Goal: Task Accomplishment & Management: Use online tool/utility

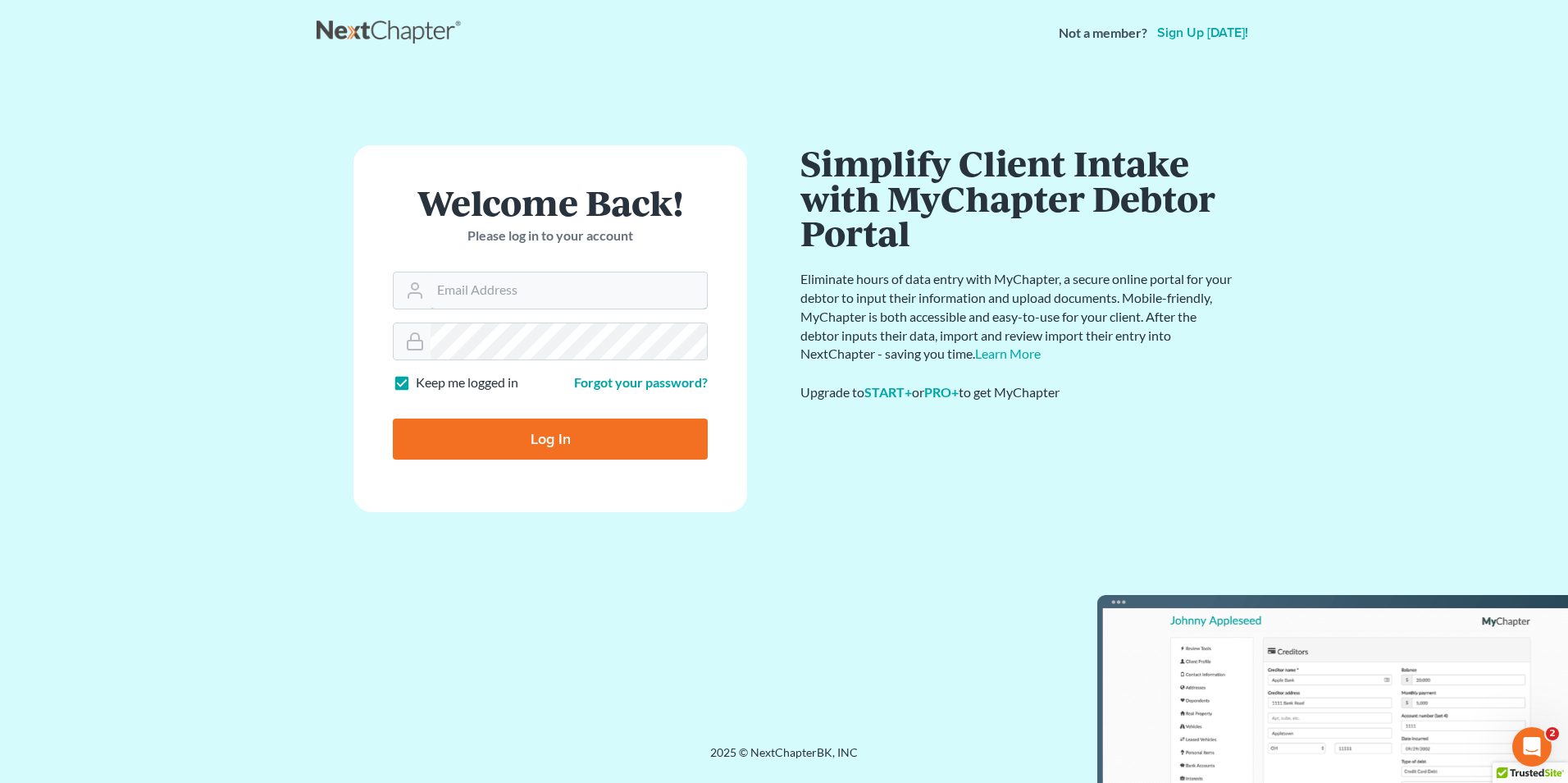
type input "[EMAIL_ADDRESS][DOMAIN_NAME]"
click at [582, 429] on input "Log In" at bounding box center [550, 439] width 315 height 41
type input "Thinking..."
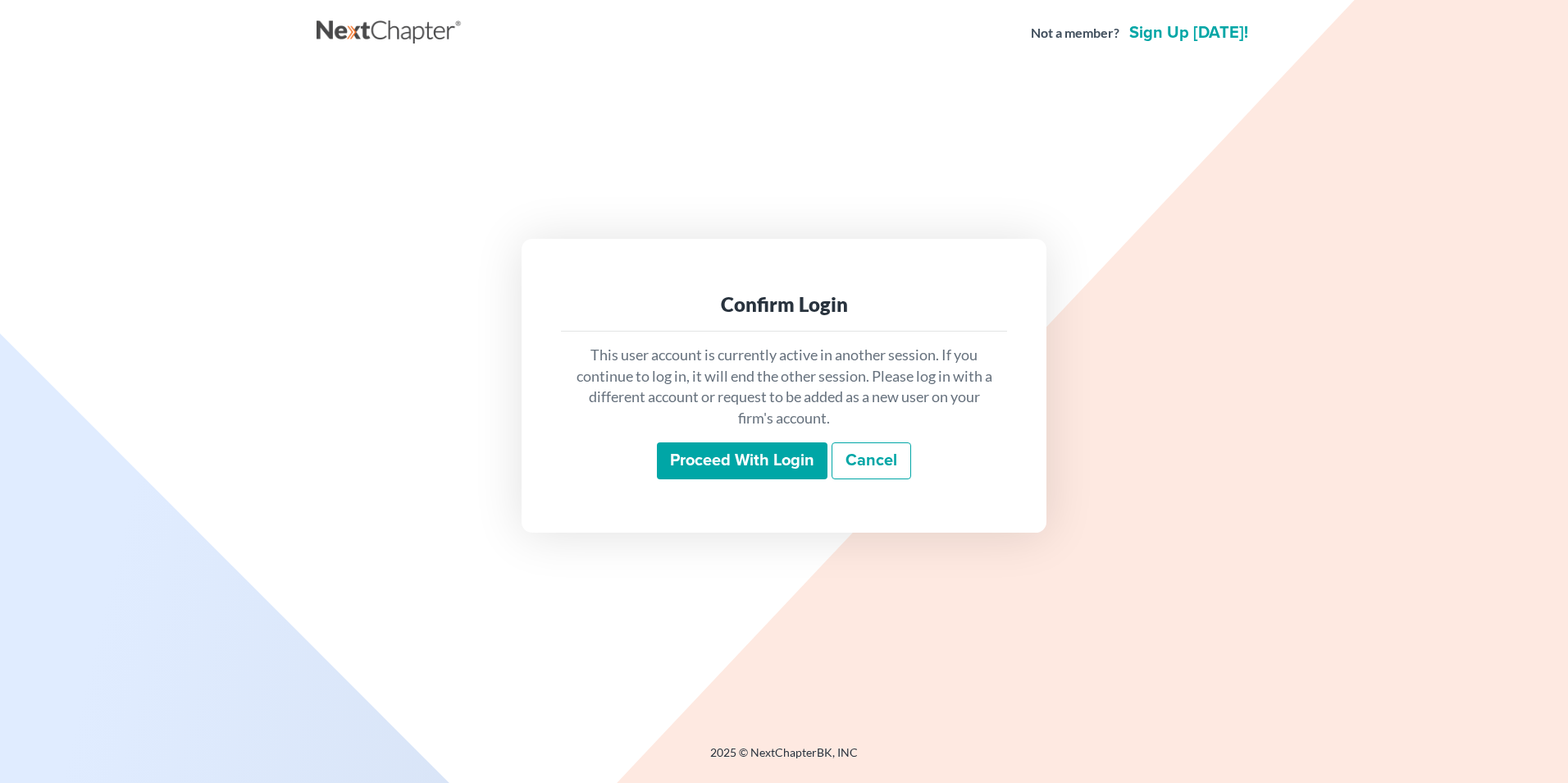
click at [728, 449] on input "Proceed with login" at bounding box center [742, 461] width 170 height 38
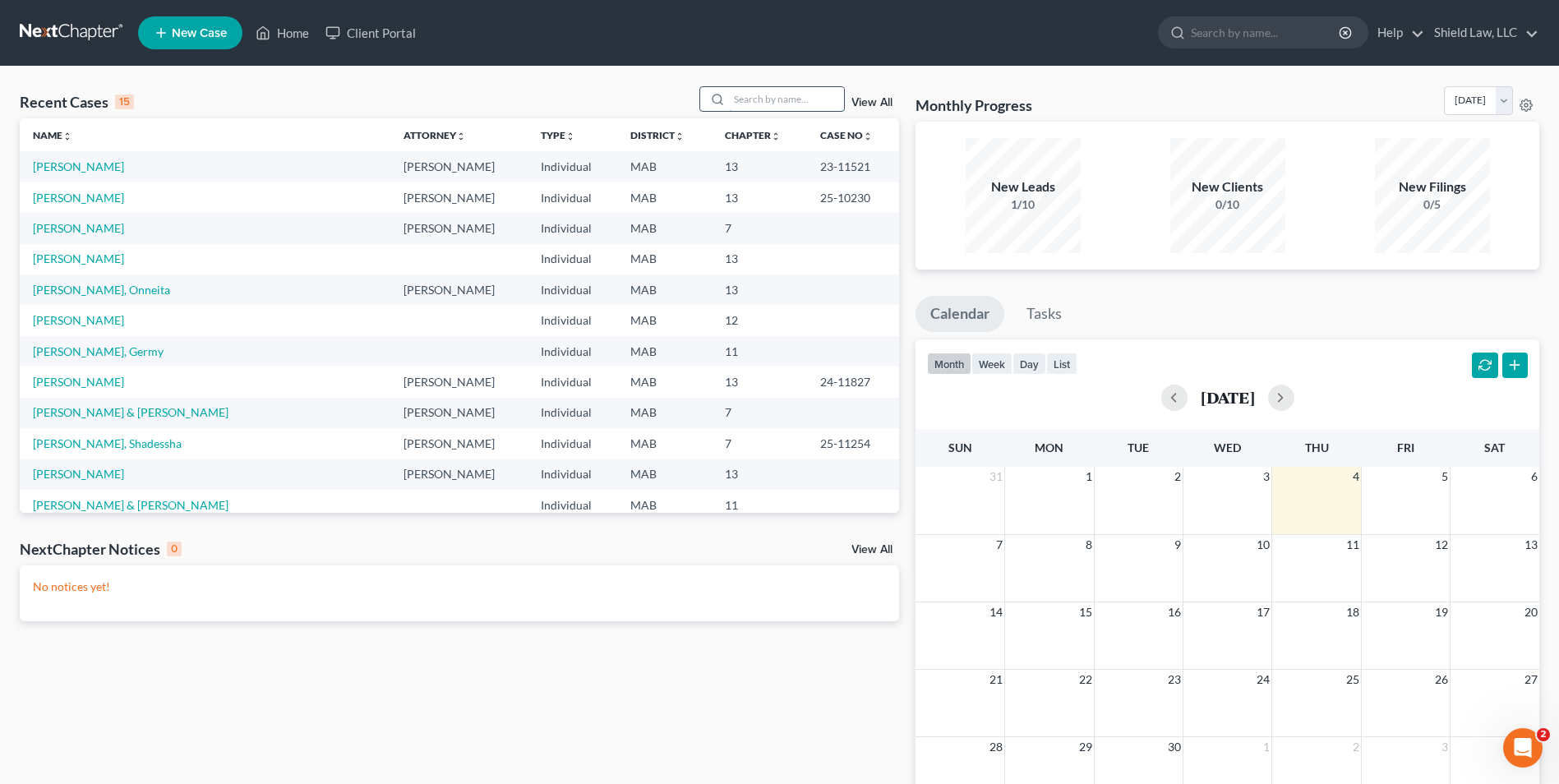
click at [791, 104] on input "search" at bounding box center [786, 99] width 115 height 24
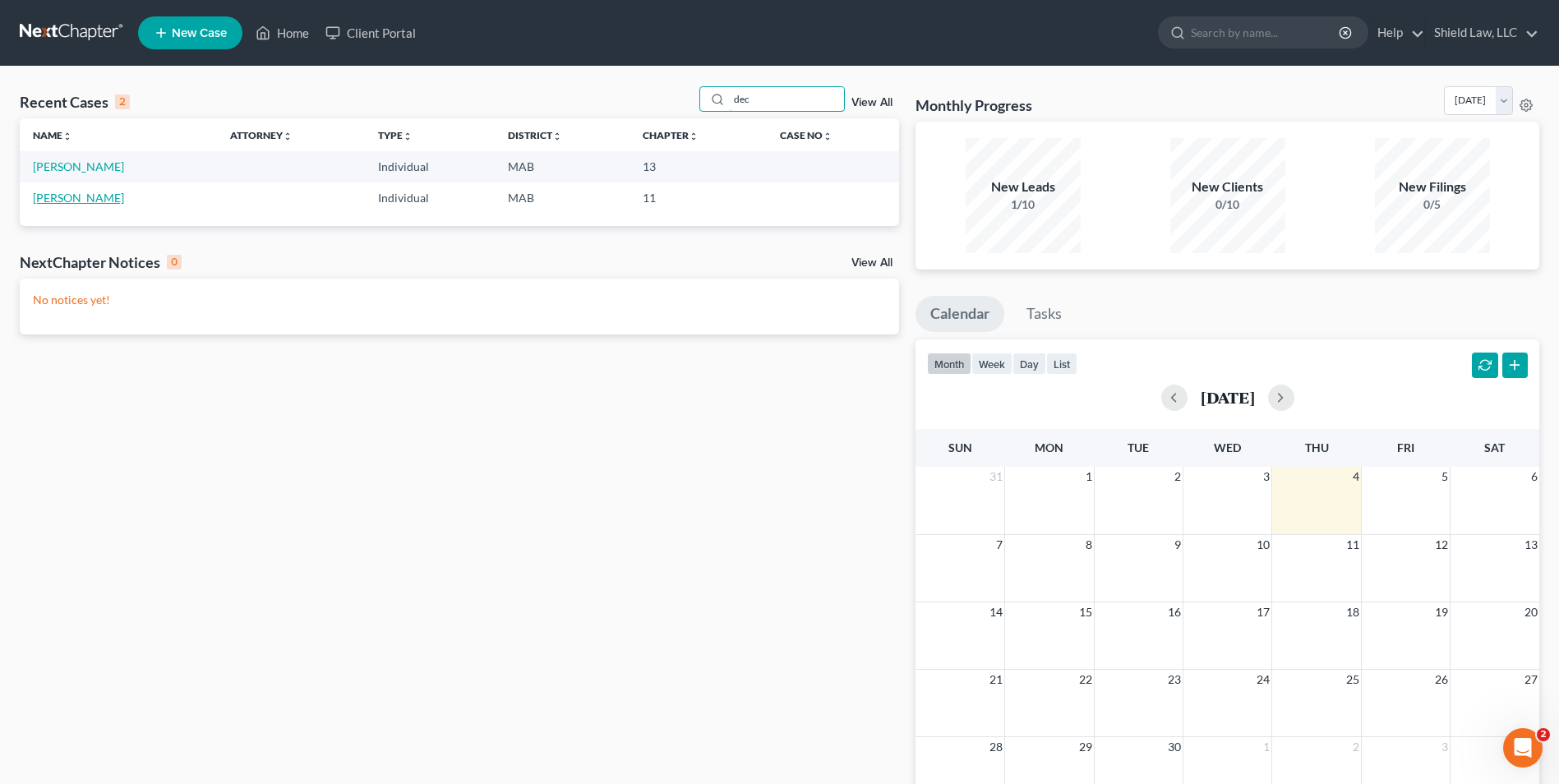
type input "dec"
drag, startPoint x: 79, startPoint y: 200, endPoint x: 98, endPoint y: 211, distance: 22.0
click at [79, 200] on link "DeCosta, Gary" at bounding box center [78, 198] width 91 height 14
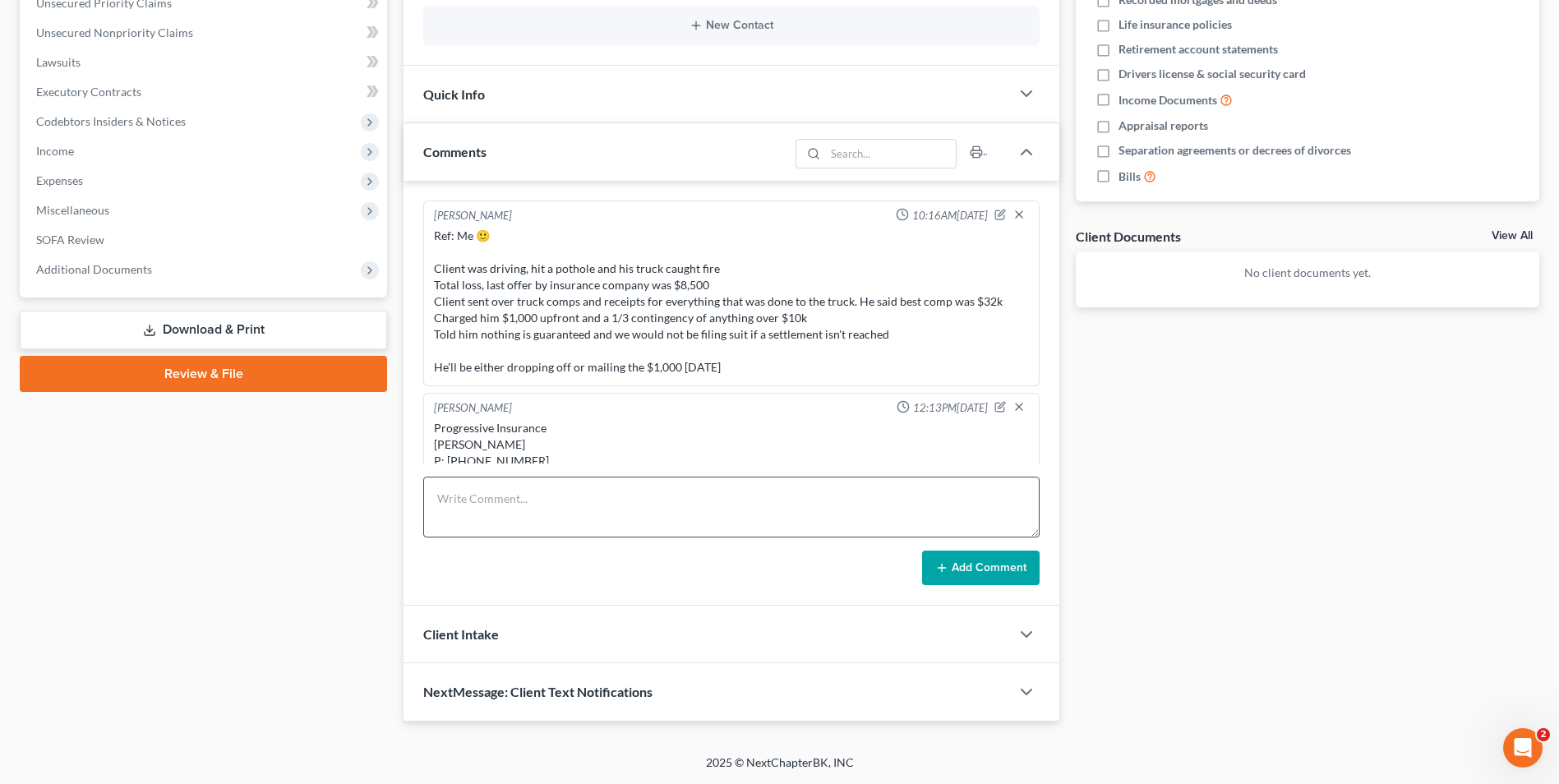
scroll to position [352, 0]
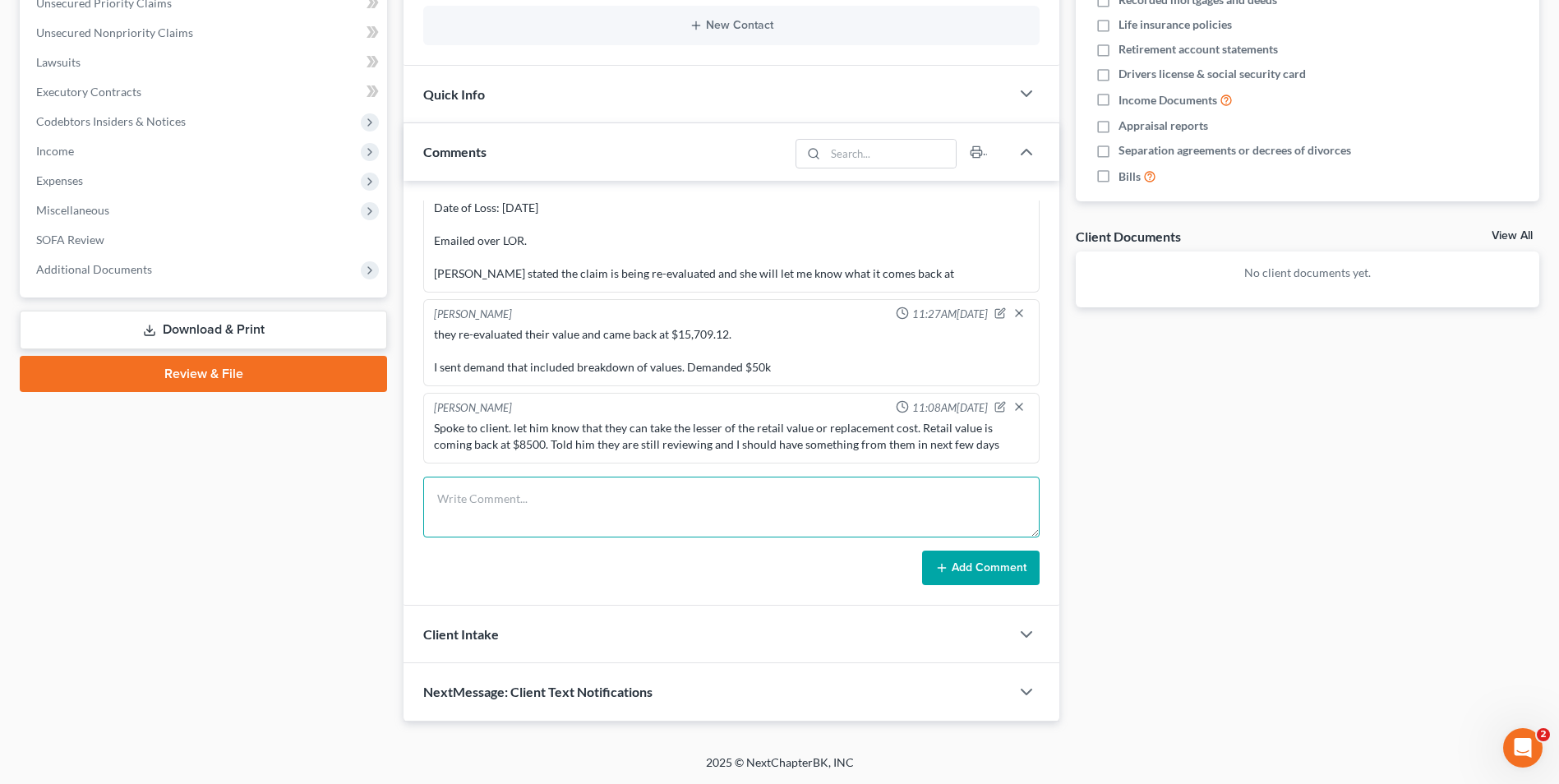
click at [554, 511] on textarea at bounding box center [732, 506] width 617 height 61
type textarea "Client asked us to mail check to 380 Elm Street Somerset, MA 02726"
click at [972, 561] on button "Add Comment" at bounding box center [981, 567] width 118 height 35
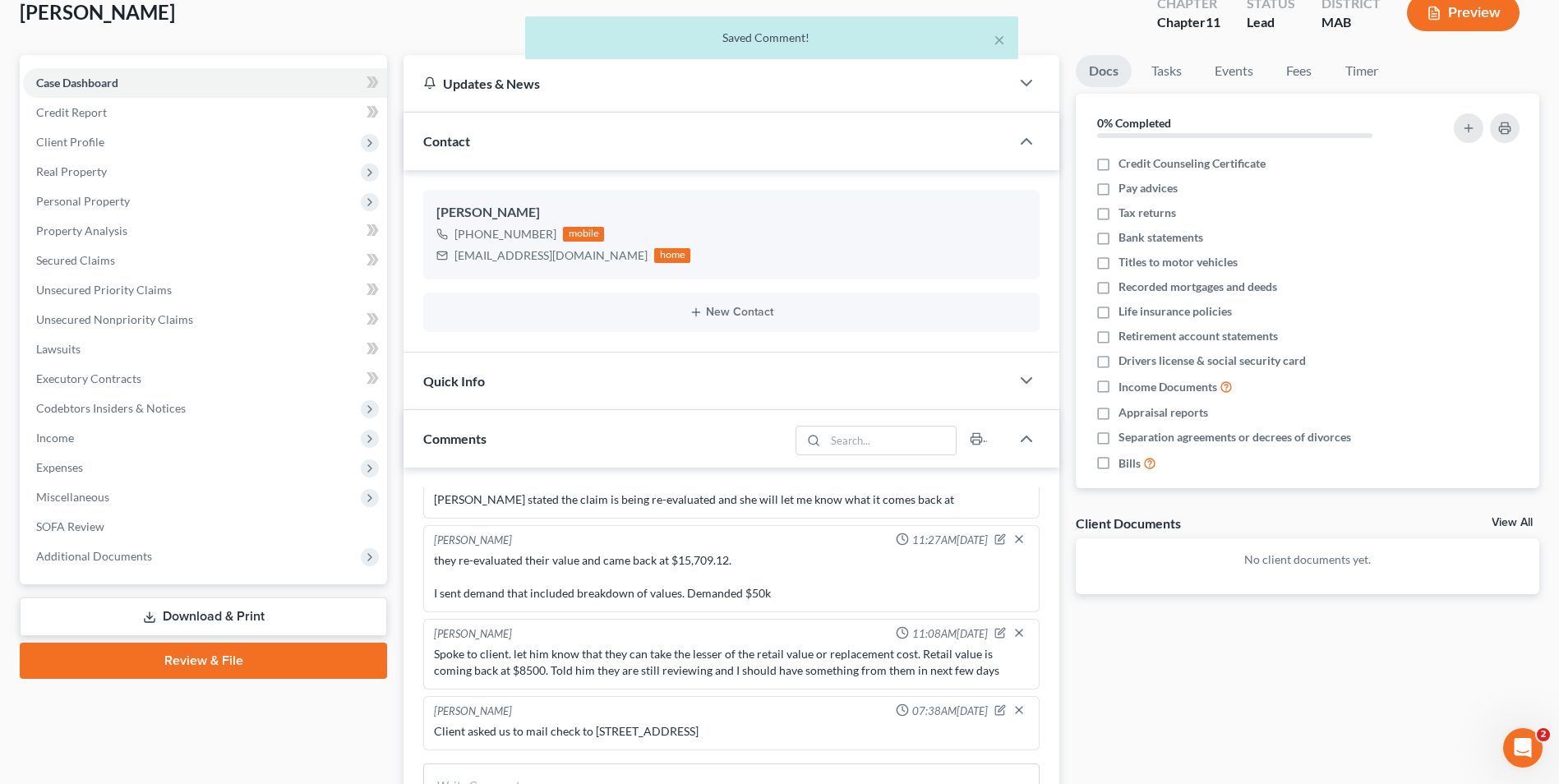
scroll to position [0, 0]
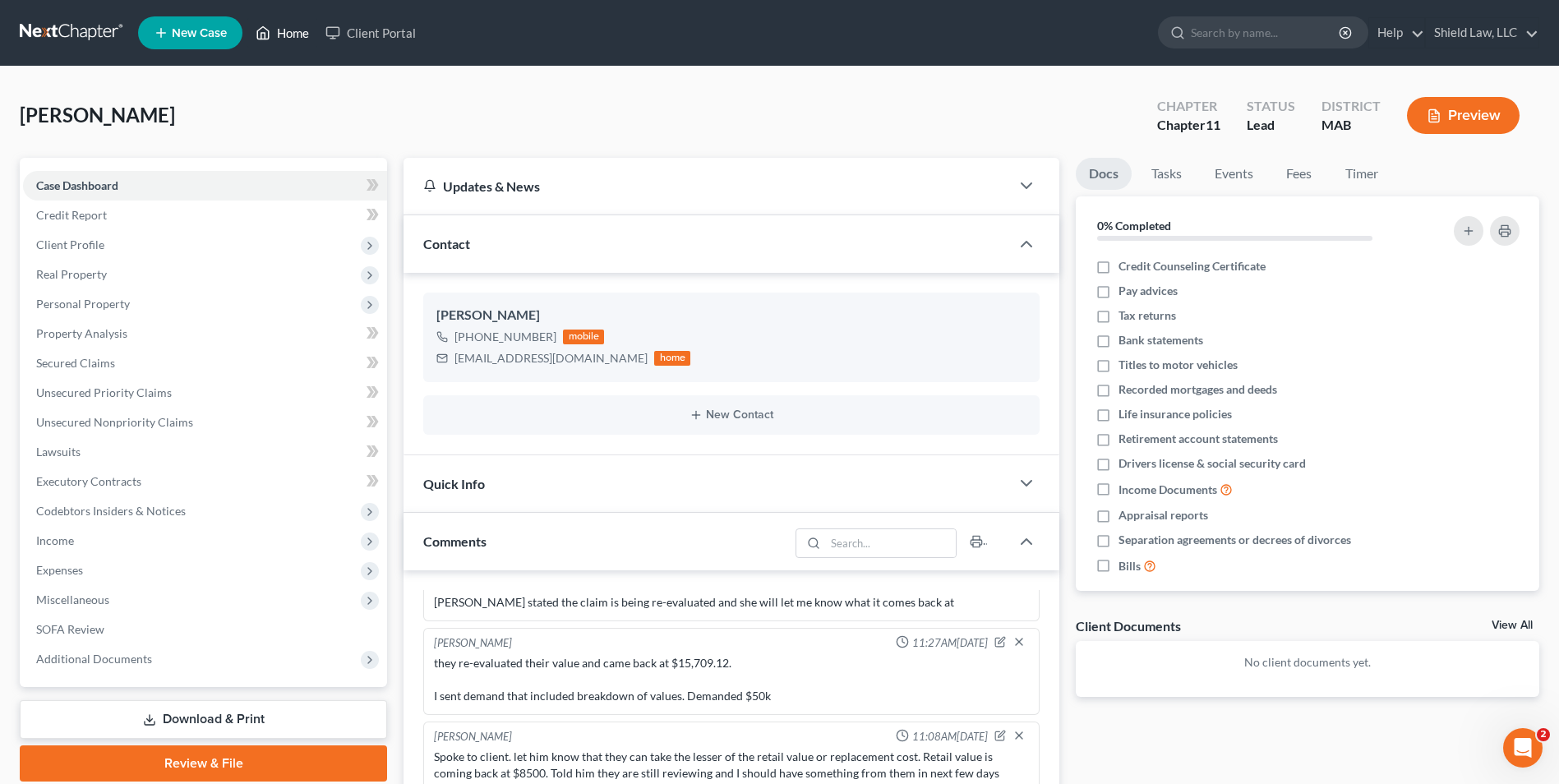
click at [262, 21] on link "Home" at bounding box center [283, 33] width 70 height 30
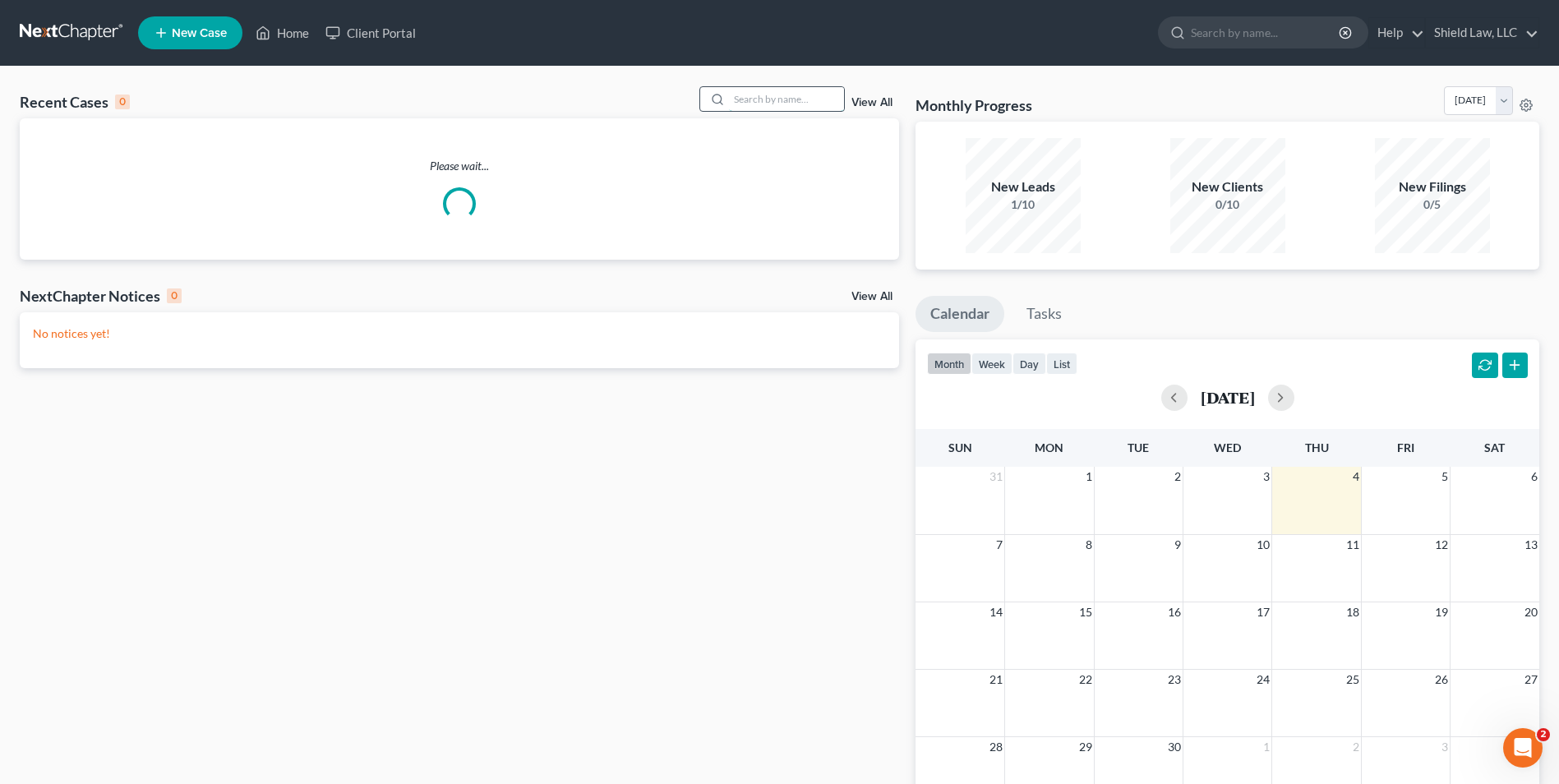
click at [828, 94] on input "search" at bounding box center [786, 99] width 115 height 24
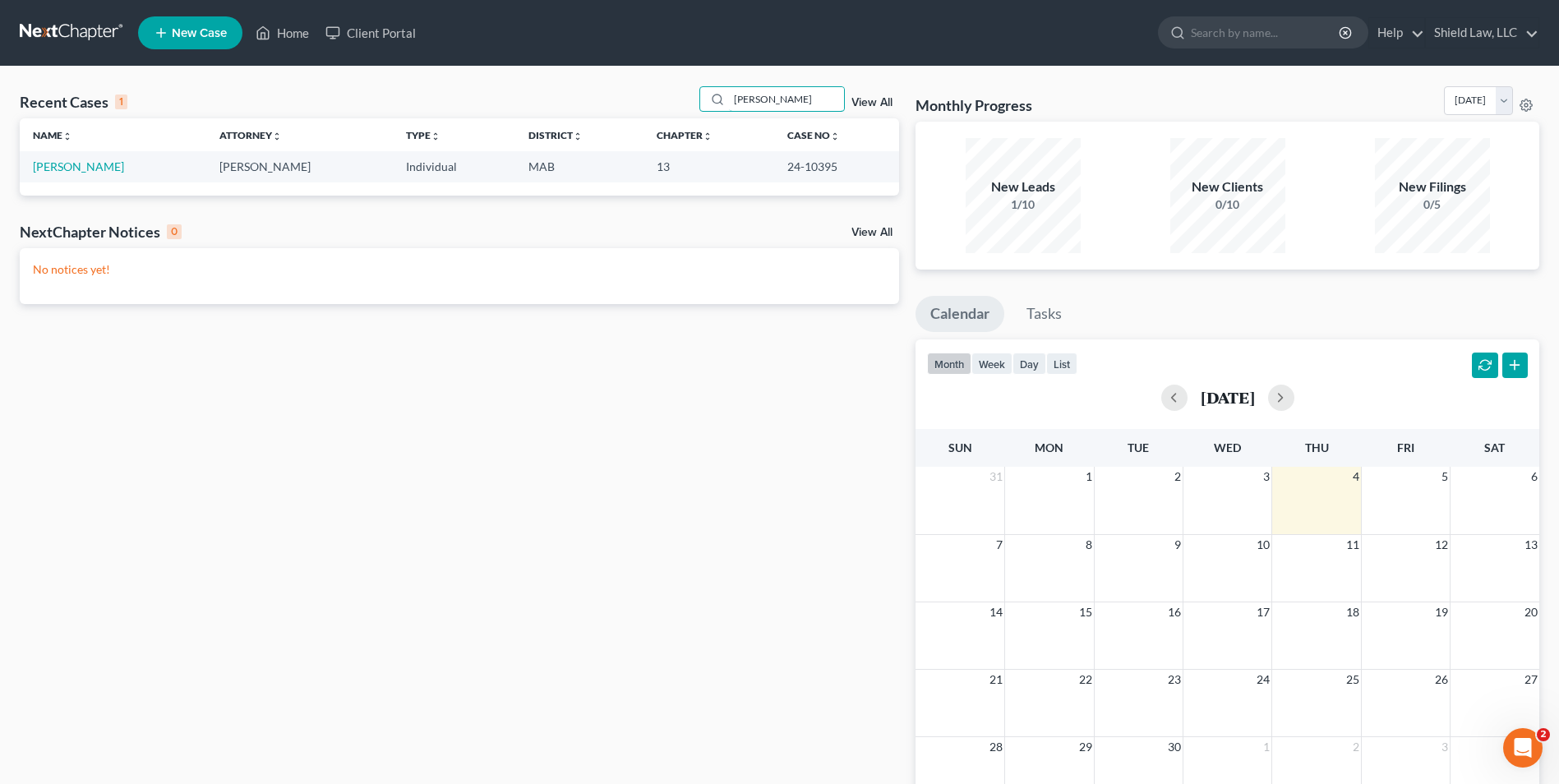
drag, startPoint x: 778, startPoint y: 94, endPoint x: 655, endPoint y: 100, distance: 123.1
click at [670, 100] on div "Recent Cases 1 jennifer View All" at bounding box center [460, 102] width 879 height 32
type input "walker"
click at [84, 165] on link "Walker, Kristina" at bounding box center [78, 167] width 91 height 14
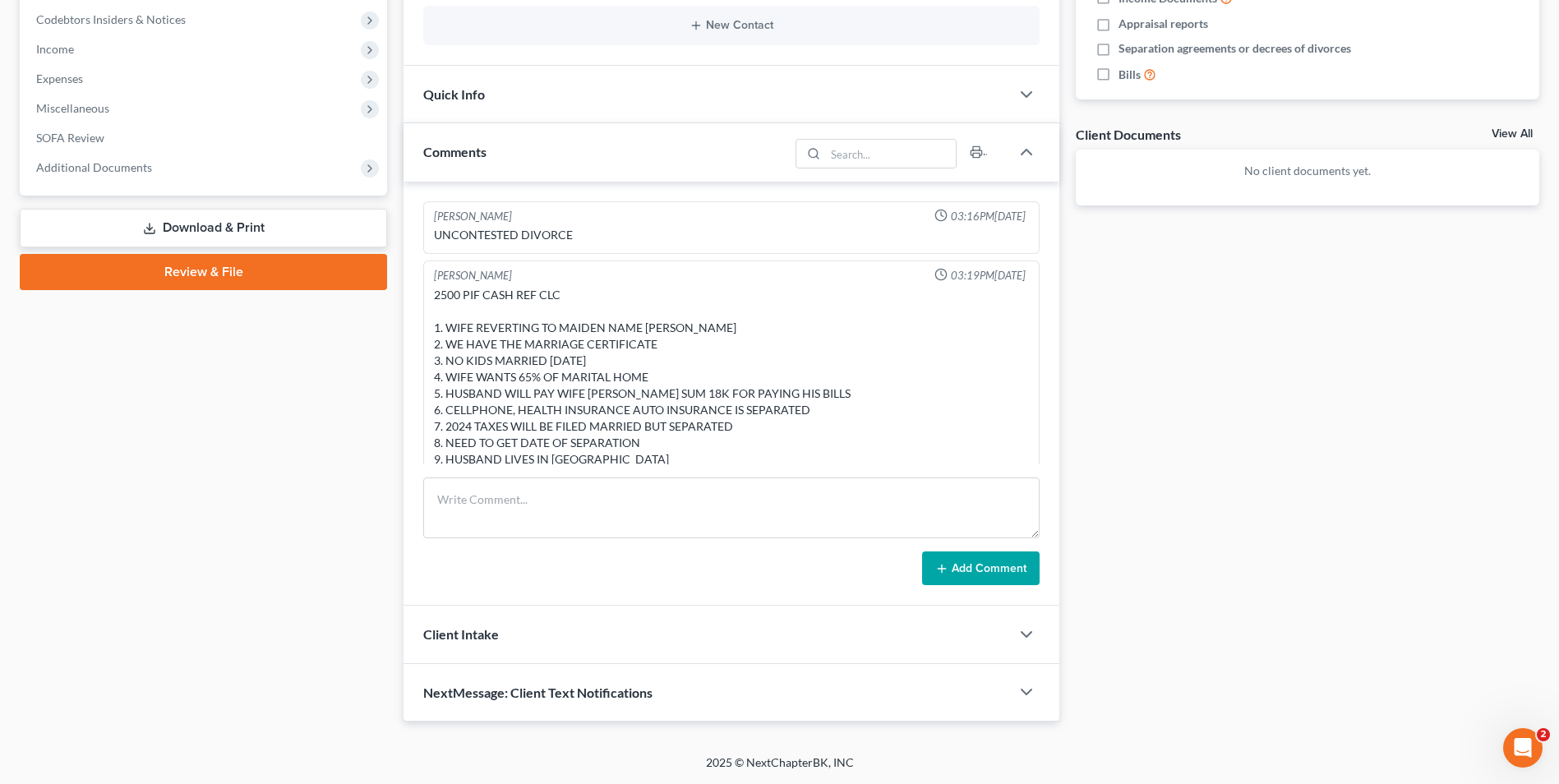
scroll to position [229, 0]
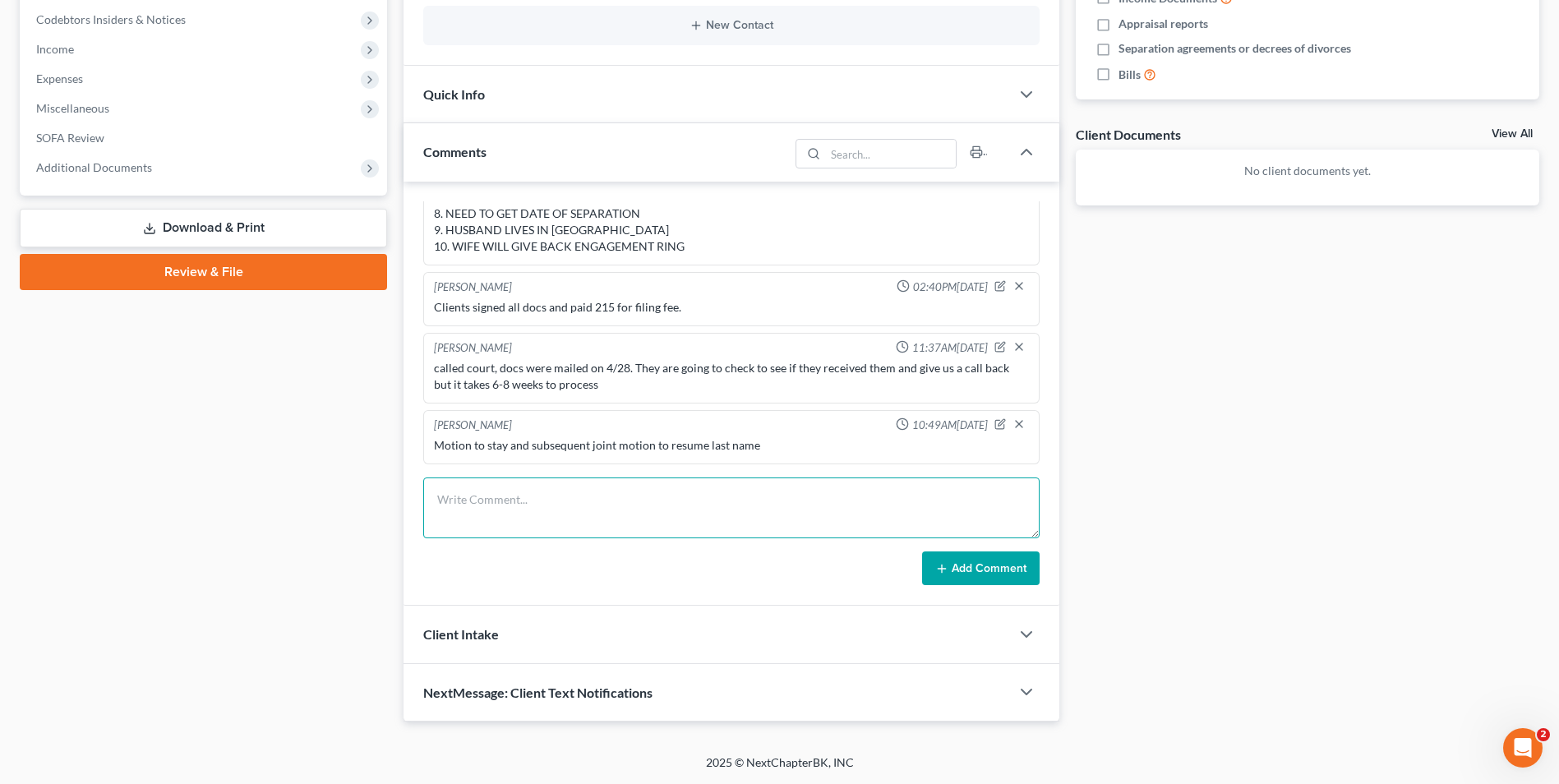
click at [635, 485] on textarea at bounding box center [732, 507] width 617 height 61
type textarea "Mailed Motions off to court"
click at [1020, 567] on button "Add Comment" at bounding box center [981, 568] width 118 height 35
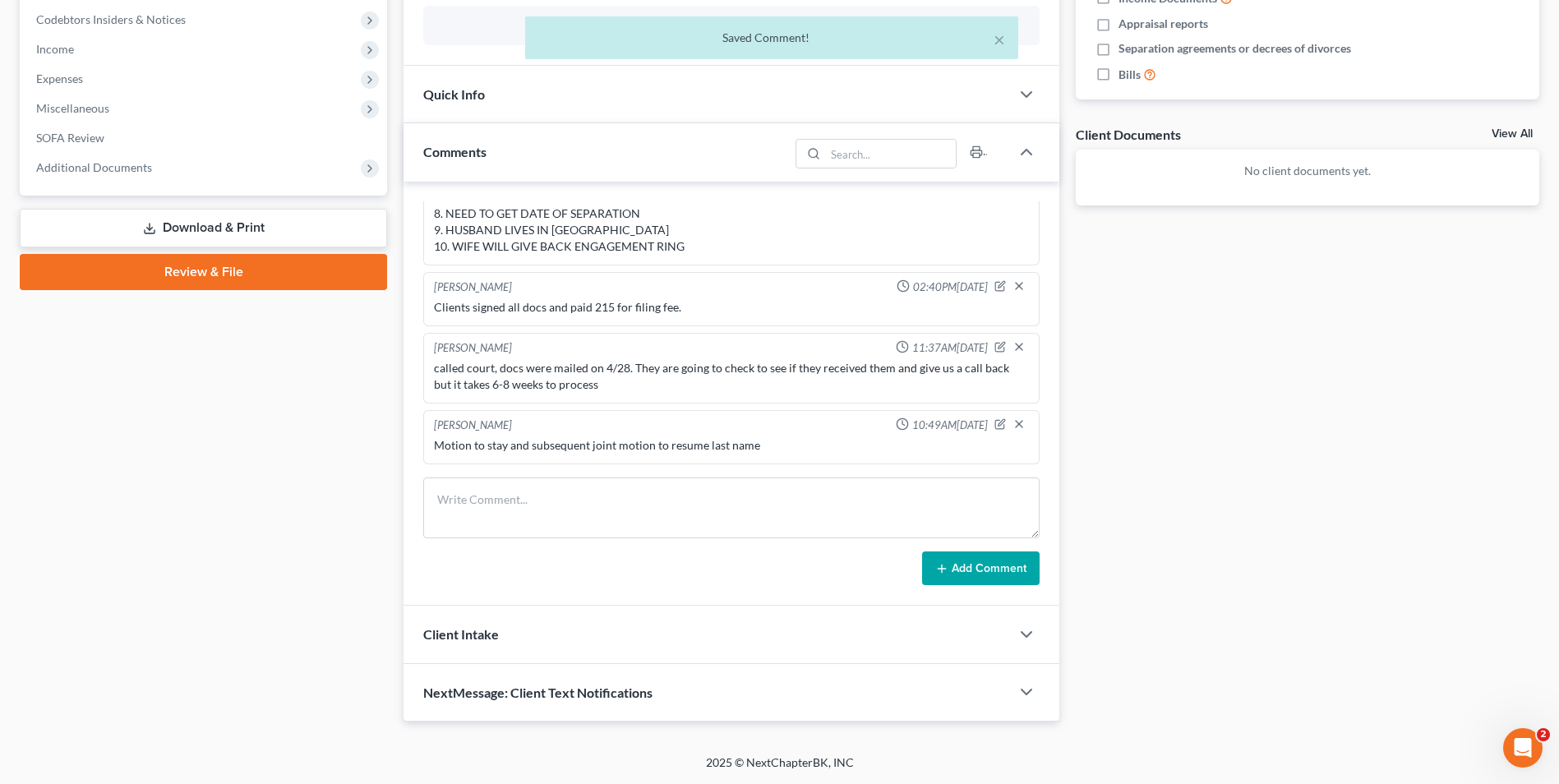
scroll to position [290, 0]
